Goal: Find contact information: Find contact information

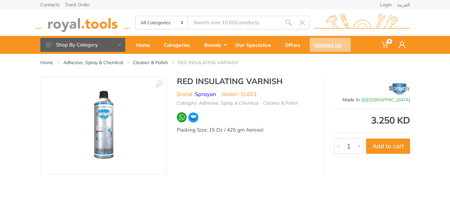
click at [319, 47] on div "Contact Us" at bounding box center [330, 45] width 41 height 14
